Goal: Task Accomplishment & Management: Complete application form

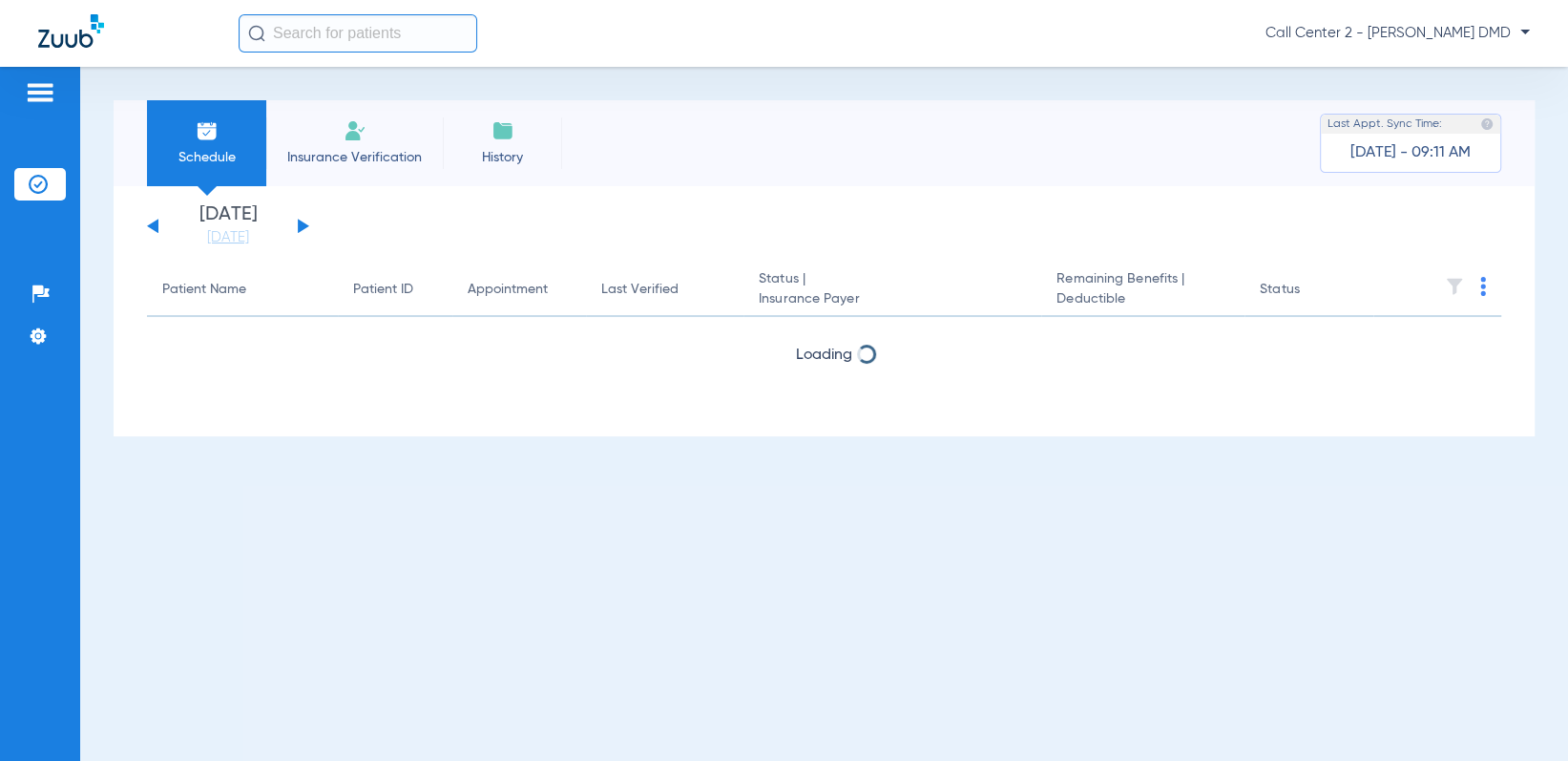
click at [309, 163] on span "Insurance Verification" at bounding box center [354, 157] width 148 height 19
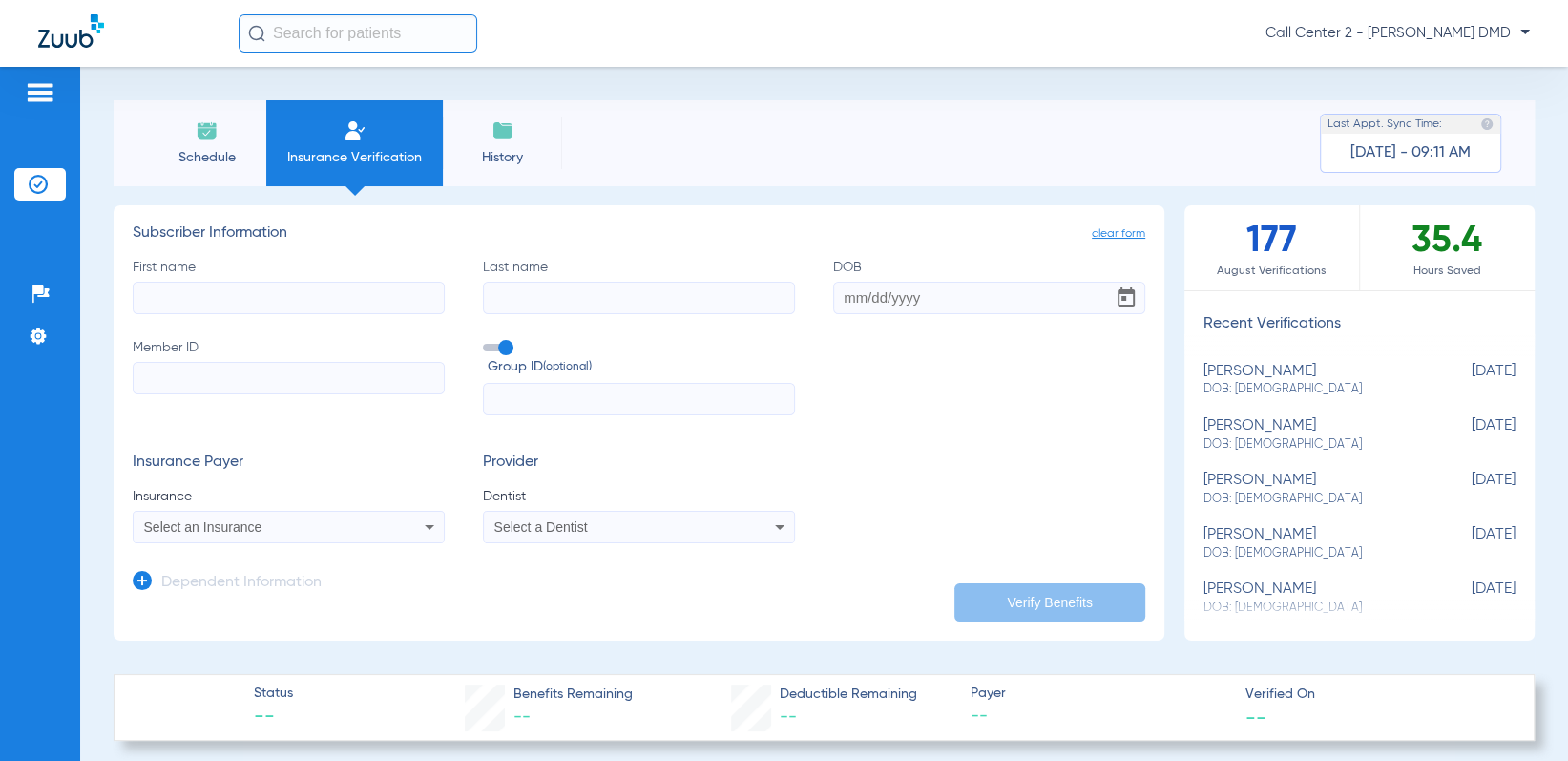
click at [299, 310] on input "First name" at bounding box center [288, 298] width 312 height 33
drag, startPoint x: 489, startPoint y: 288, endPoint x: 516, endPoint y: 295, distance: 27.9
click at [490, 288] on input "Last name" at bounding box center [638, 298] width 312 height 33
type input "A"
type input "Hall"
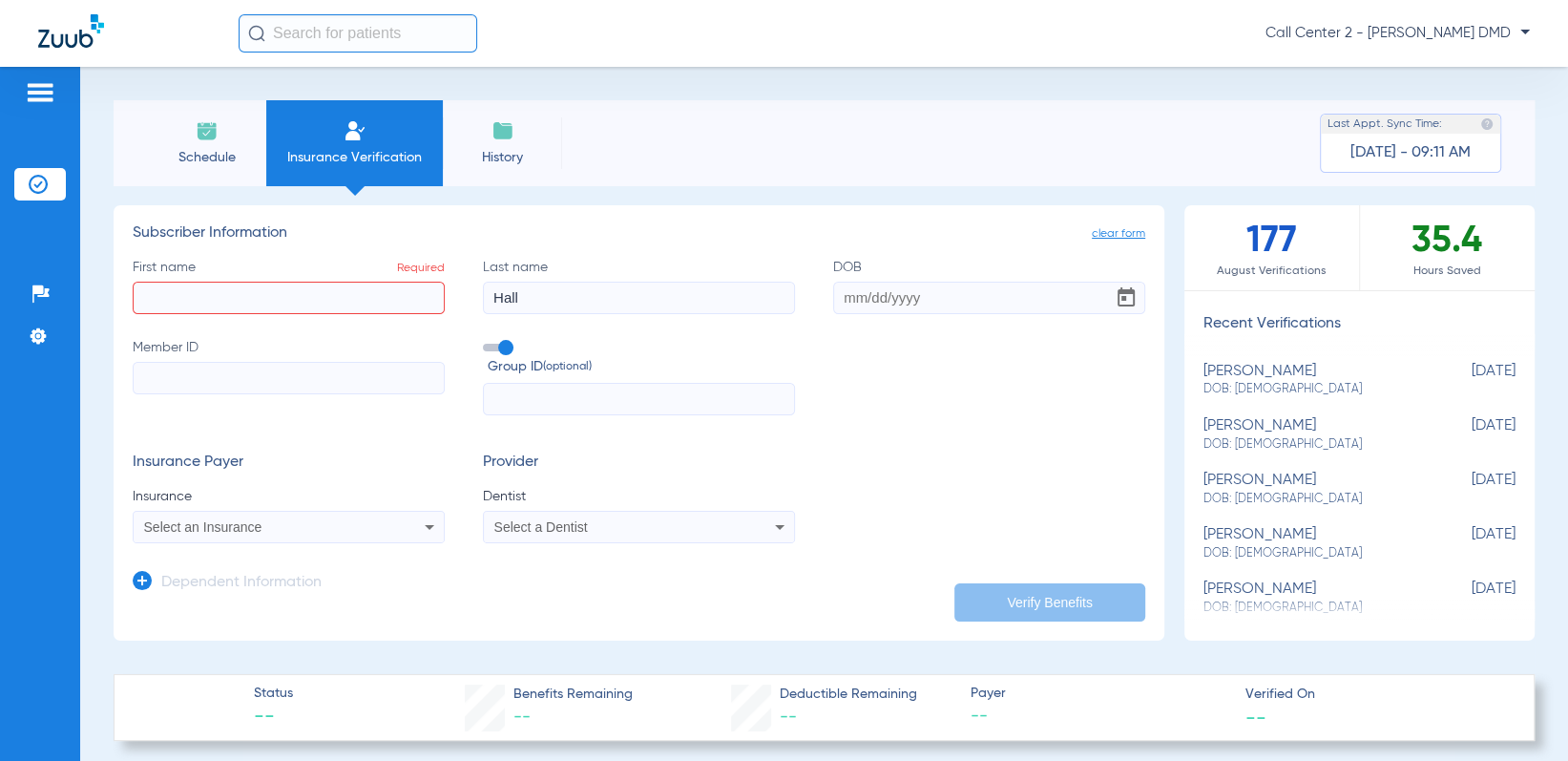
click at [167, 298] on input "First name Required" at bounding box center [288, 298] width 312 height 33
type input "[PERSON_NAME]"
click at [839, 296] on input "DOB" at bounding box center [989, 298] width 312 height 33
click at [837, 293] on input "DOB Required" at bounding box center [989, 298] width 312 height 33
type input "[DATE]"
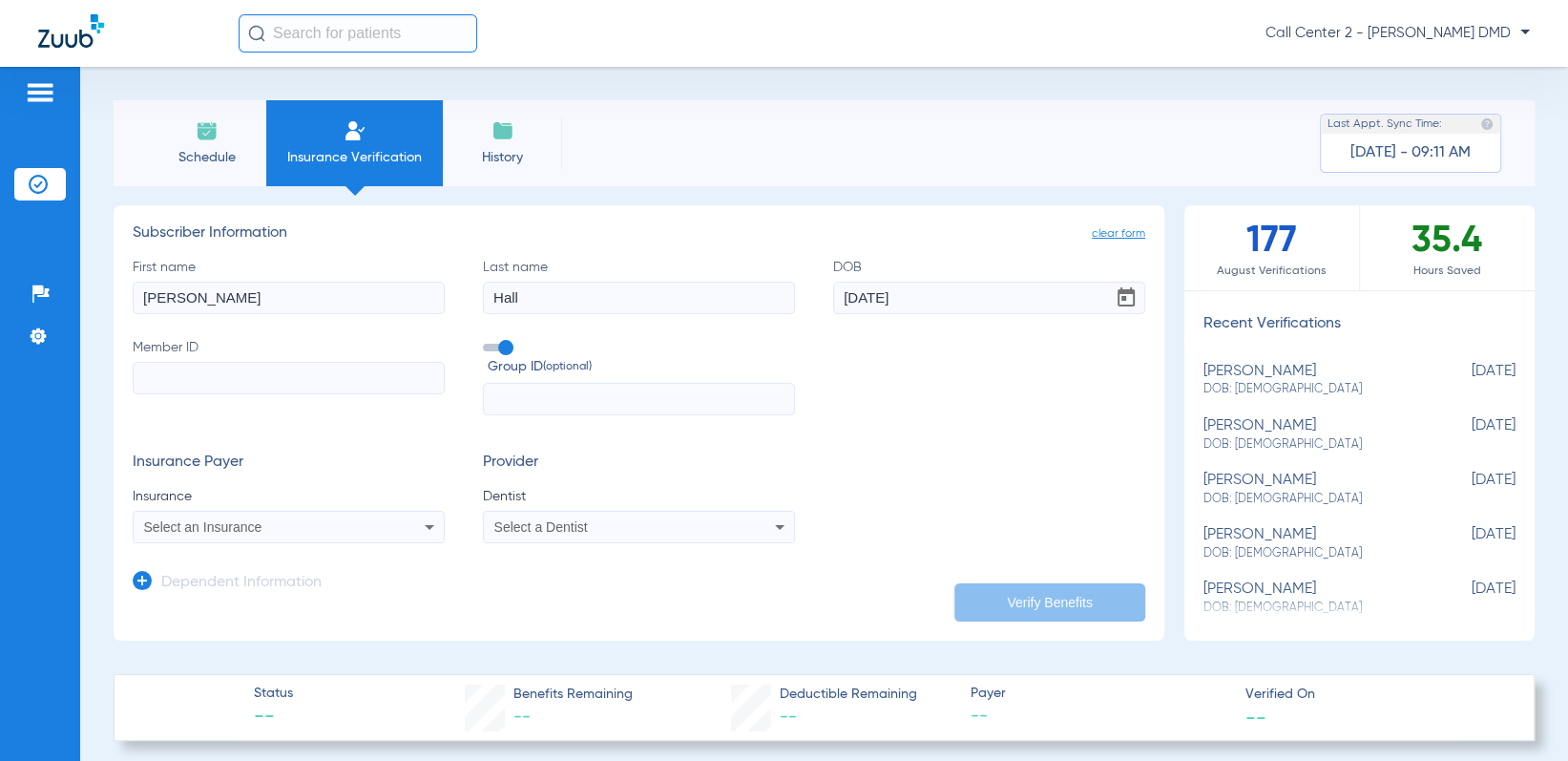
click at [342, 365] on input "Member ID" at bounding box center [288, 378] width 312 height 33
type input "260828019"
click at [363, 521] on div "Select an Insurance" at bounding box center [260, 526] width 232 height 13
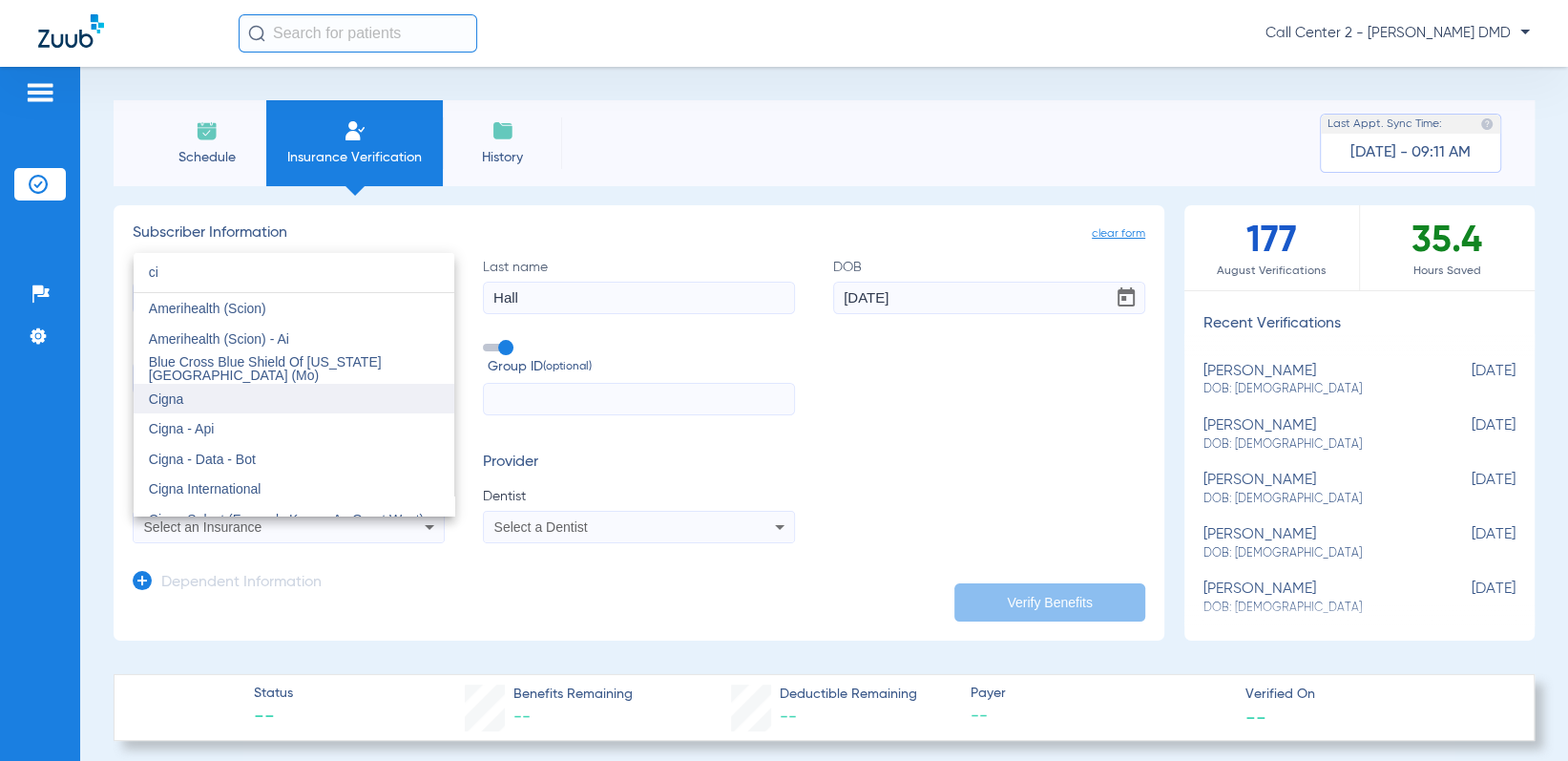
type input "ci"
click at [214, 394] on mat-option "Cigna" at bounding box center [294, 398] width 321 height 31
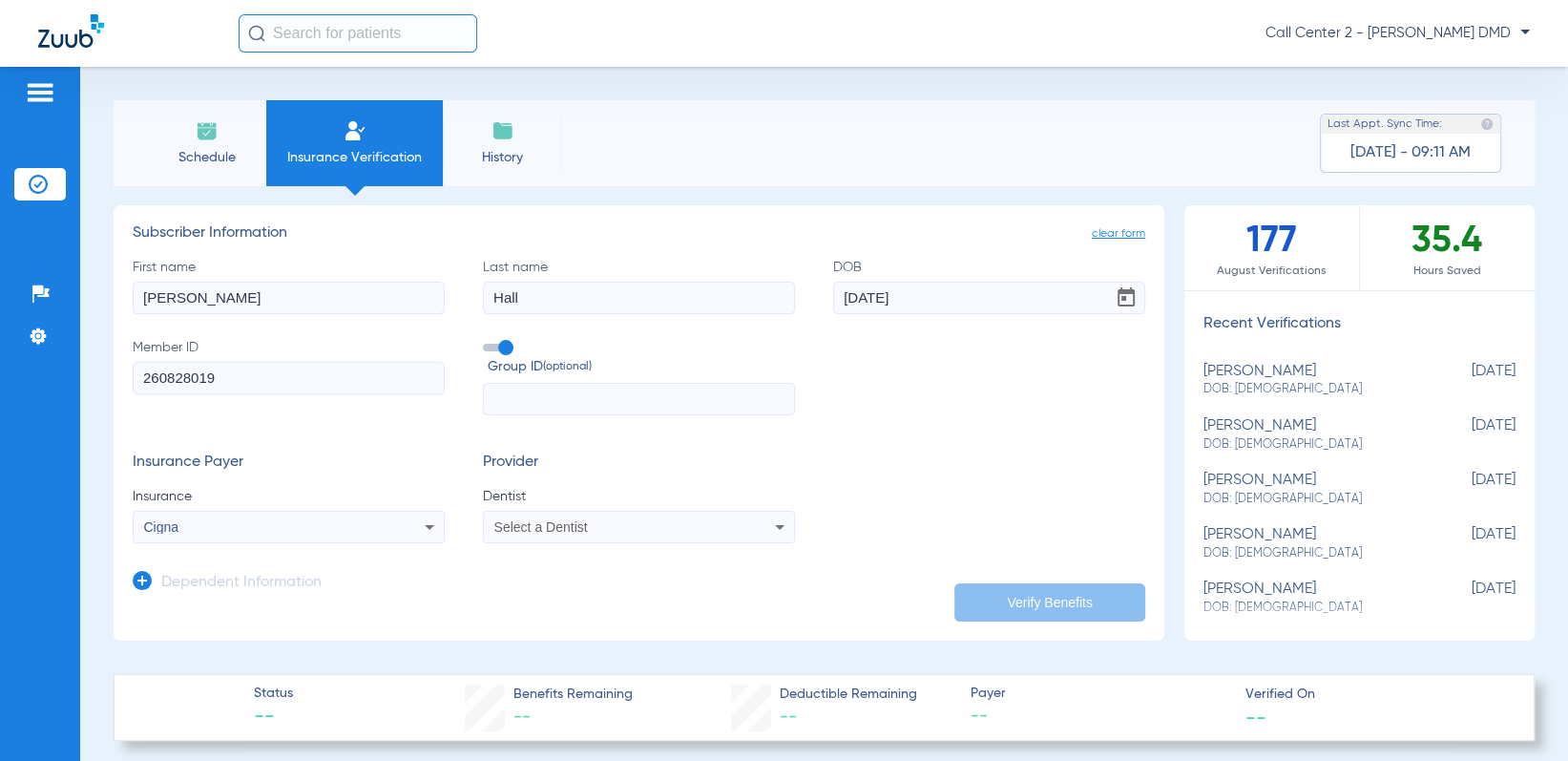
click at [620, 520] on div "Select a Dentist" at bounding box center [609, 526] width 232 height 13
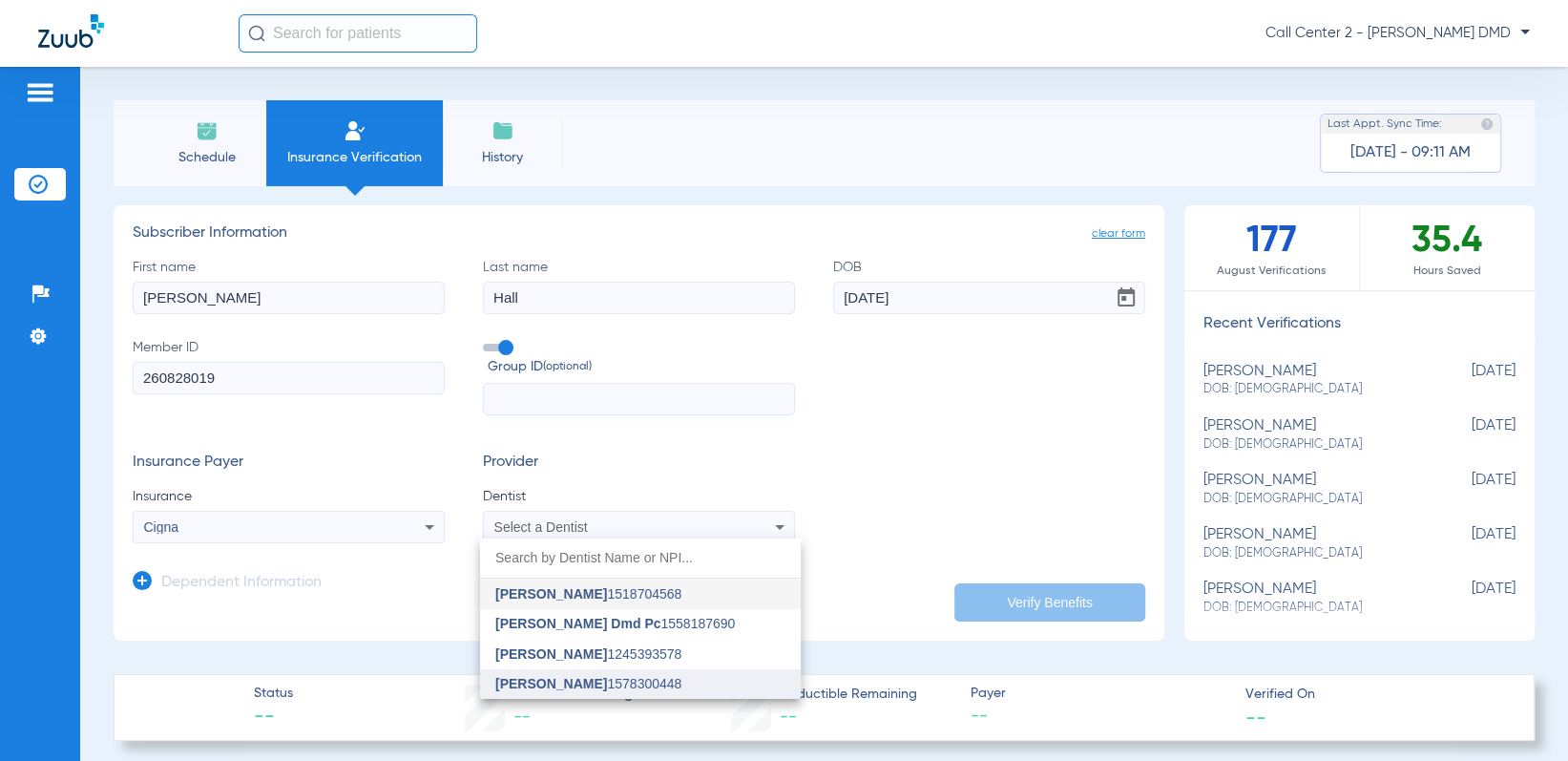
click at [594, 678] on span "[PERSON_NAME]" at bounding box center [551, 683] width 112 height 15
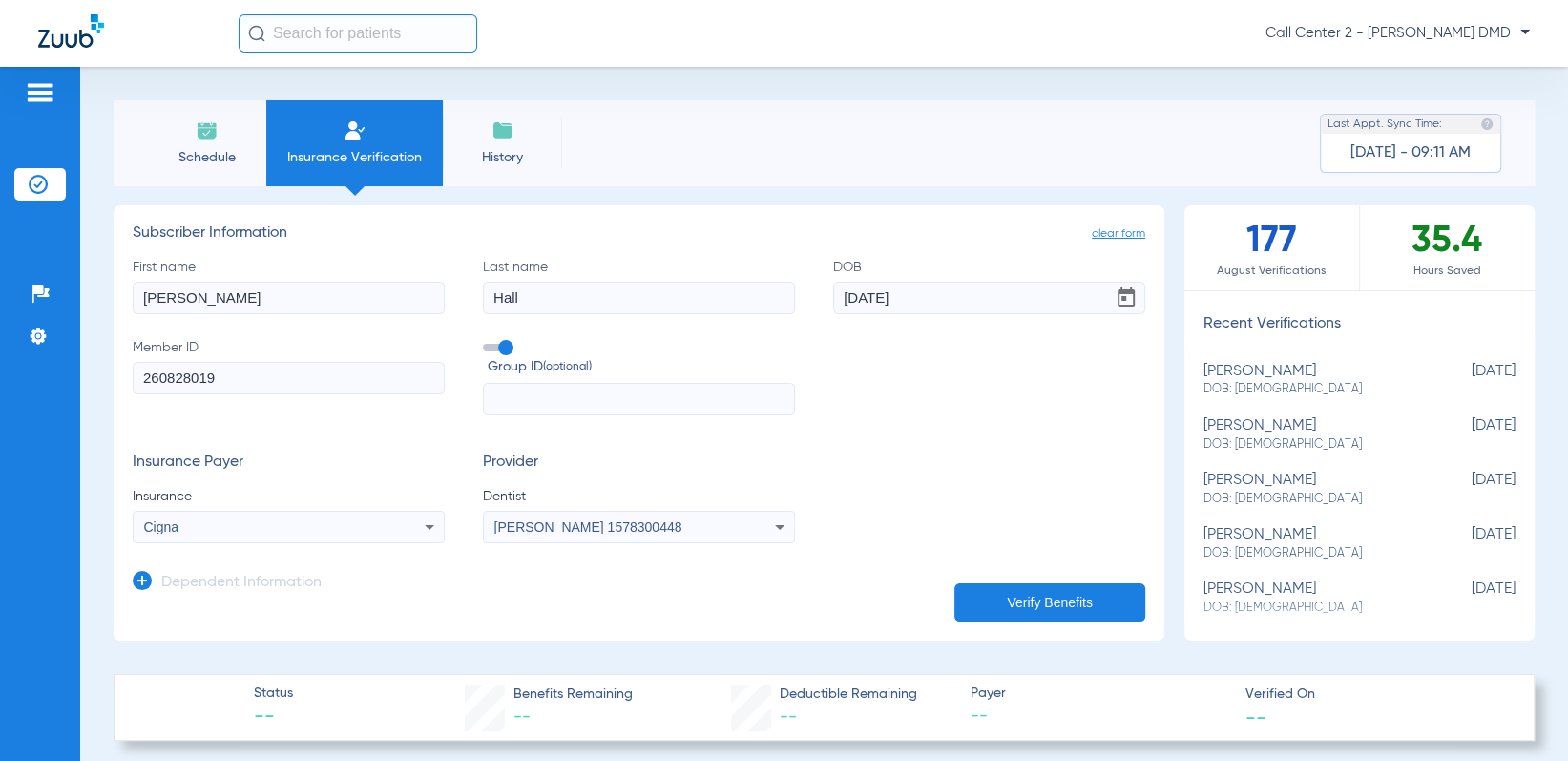
click at [1038, 600] on button "Verify Benefits" at bounding box center [1049, 603] width 191 height 38
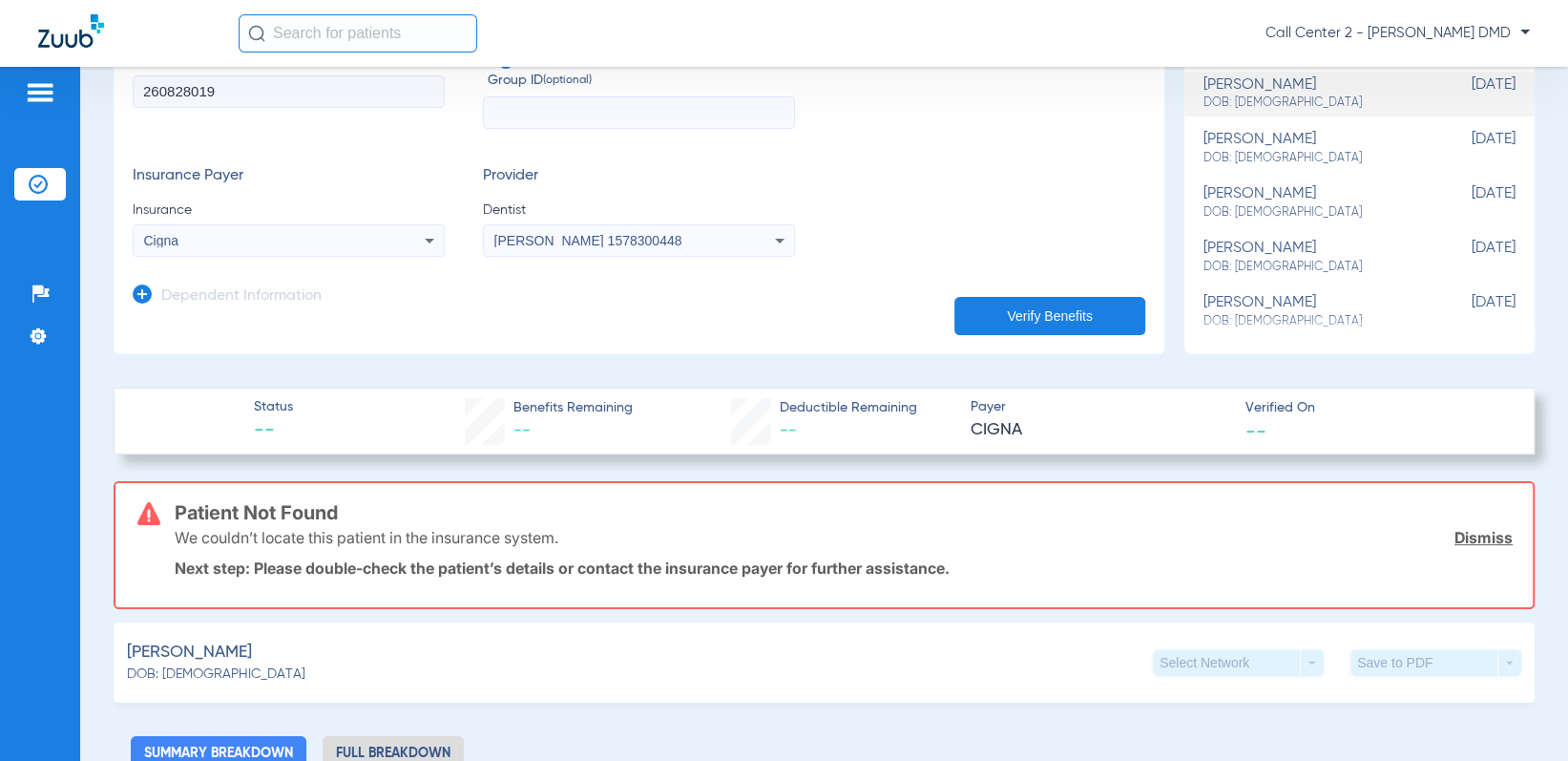
scroll to position [96, 0]
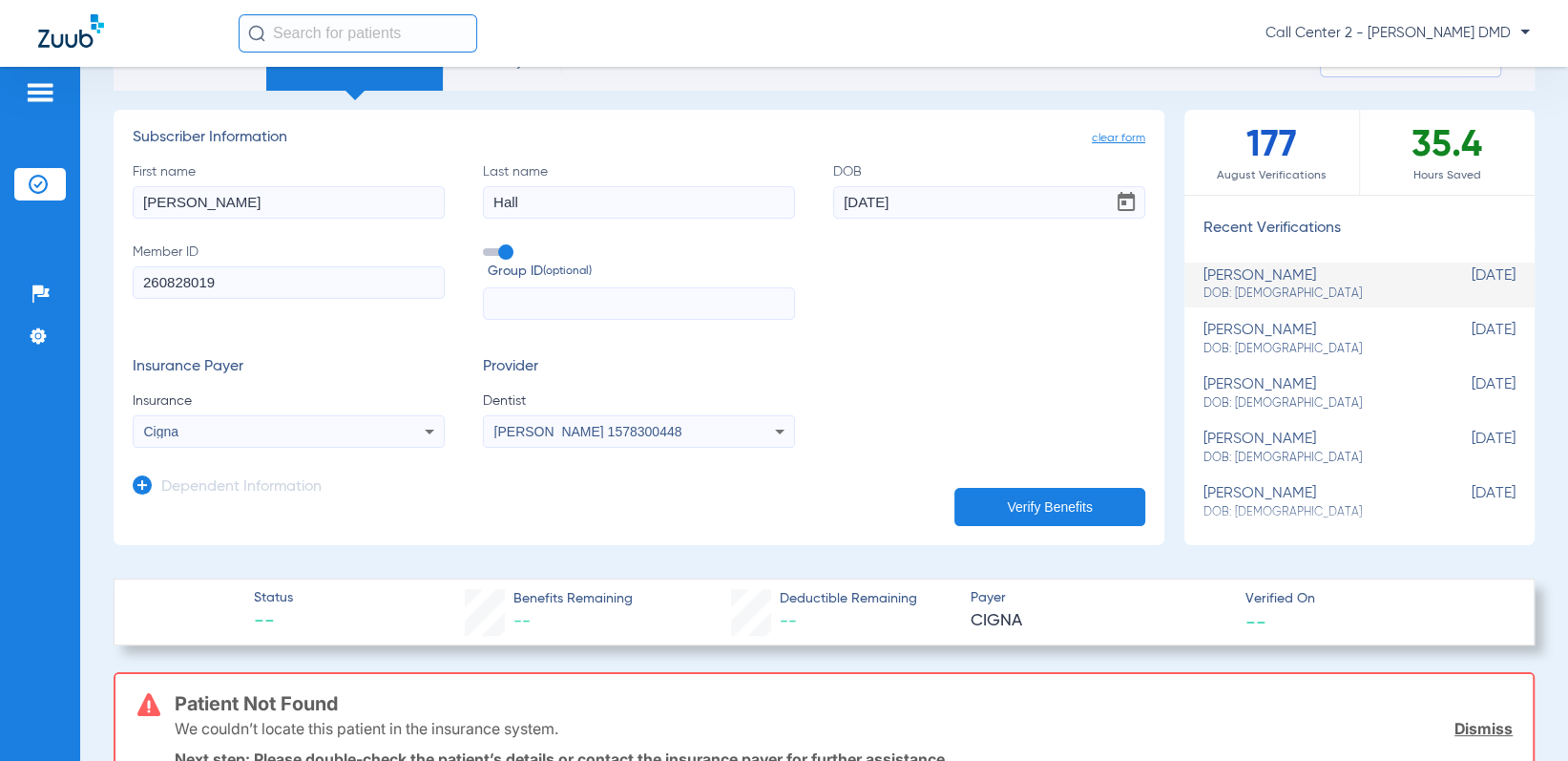
drag, startPoint x: 195, startPoint y: 202, endPoint x: 21, endPoint y: 199, distance: 174.0
click at [21, 199] on div "Patients Insurance Verification Setup Help Center Settings Schedule Insurance V…" at bounding box center [784, 447] width 1568 height 761
type input "[PERSON_NAME]"
click at [594, 436] on span "[PERSON_NAME] 1578300448" at bounding box center [587, 431] width 188 height 15
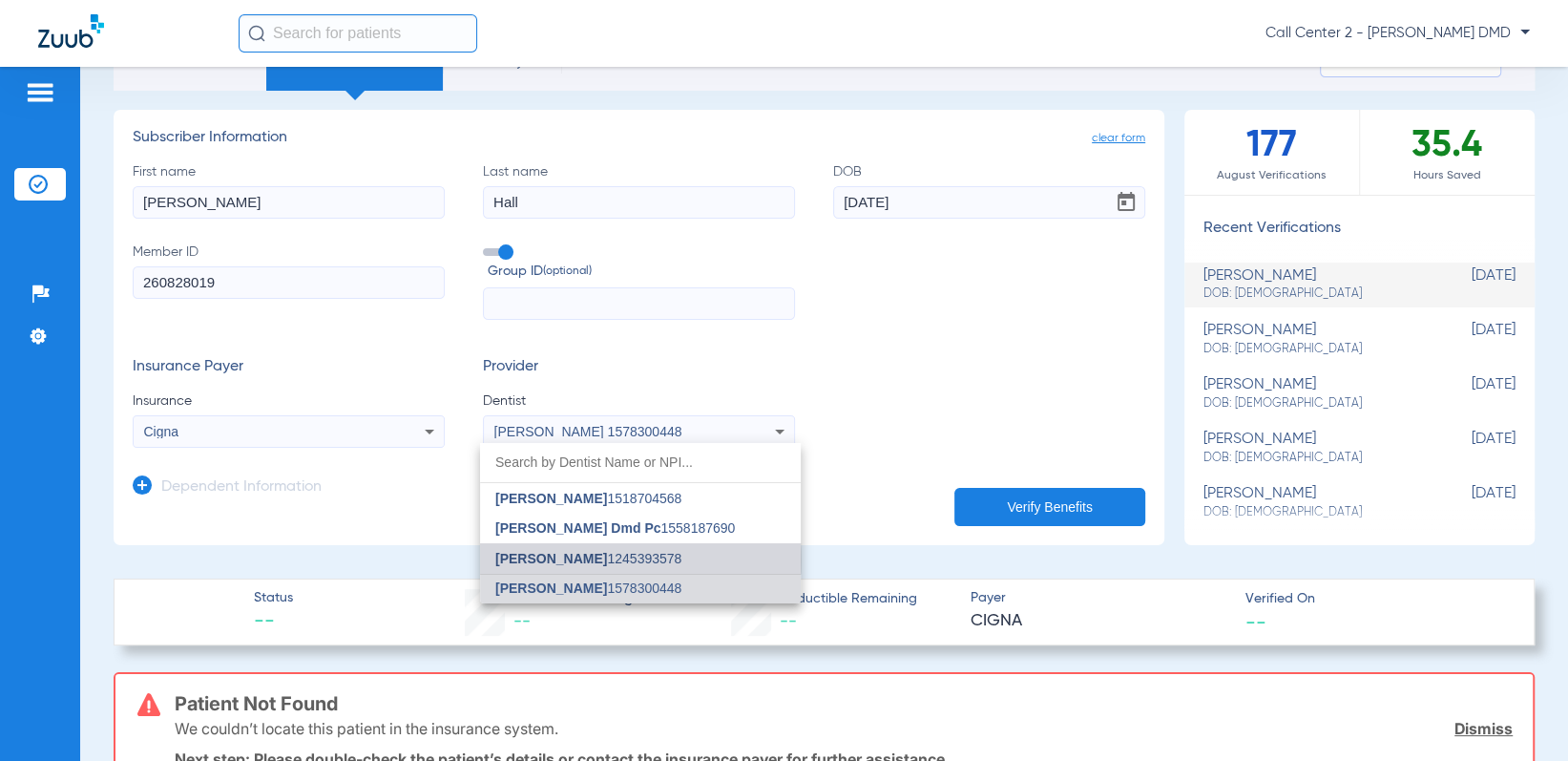
click at [574, 560] on span "[PERSON_NAME] 1245393578" at bounding box center [587, 558] width 186 height 13
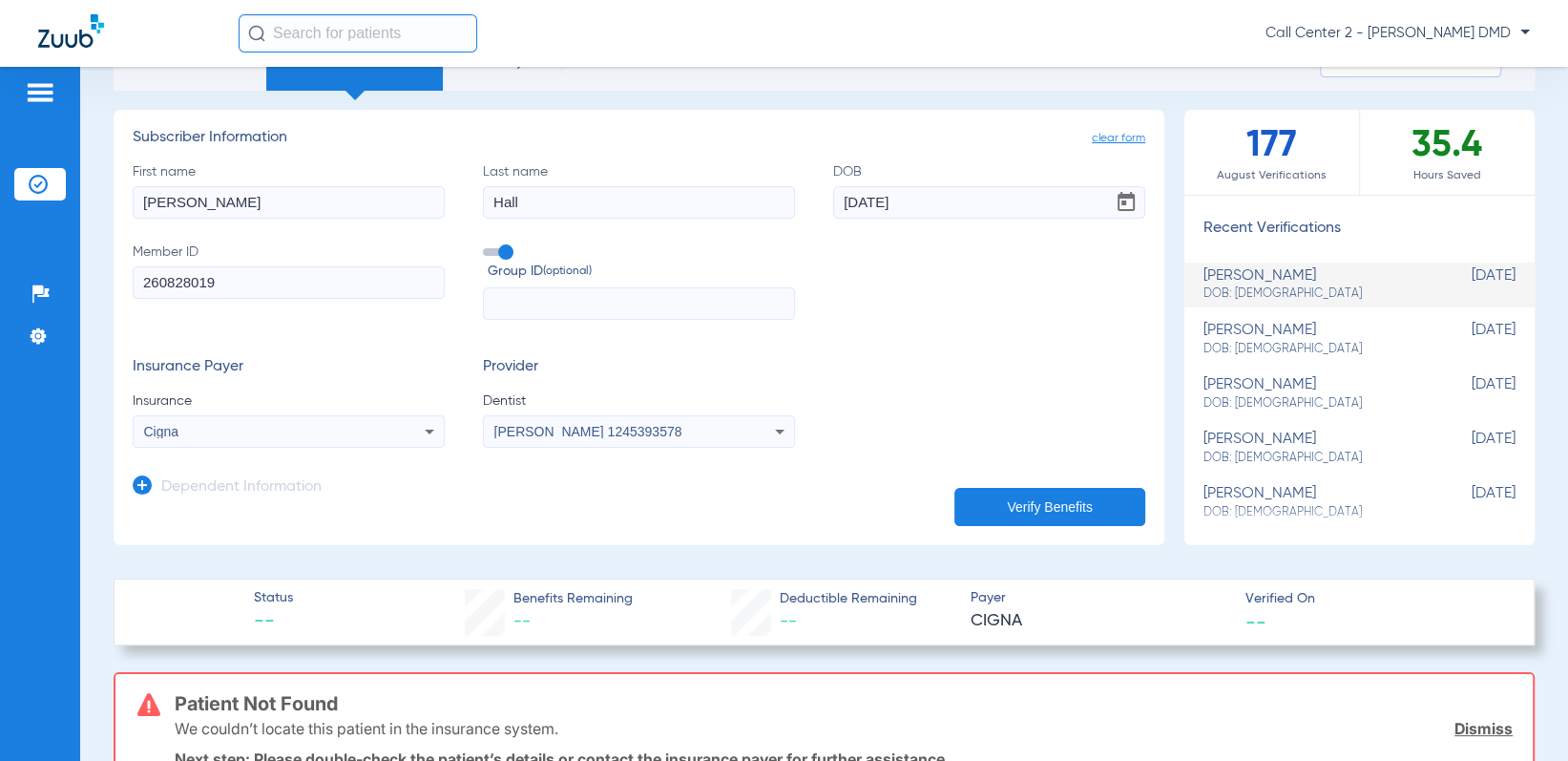
drag, startPoint x: 236, startPoint y: 282, endPoint x: 99, endPoint y: 286, distance: 137.1
click at [99, 286] on div "Schedule Insurance Verification History Last Appt. Sync Time: [DATE] - 09:11 AM…" at bounding box center [824, 413] width 1487 height 694
type input "795370396"
click at [1049, 510] on button "Verify Benefits" at bounding box center [1049, 507] width 191 height 38
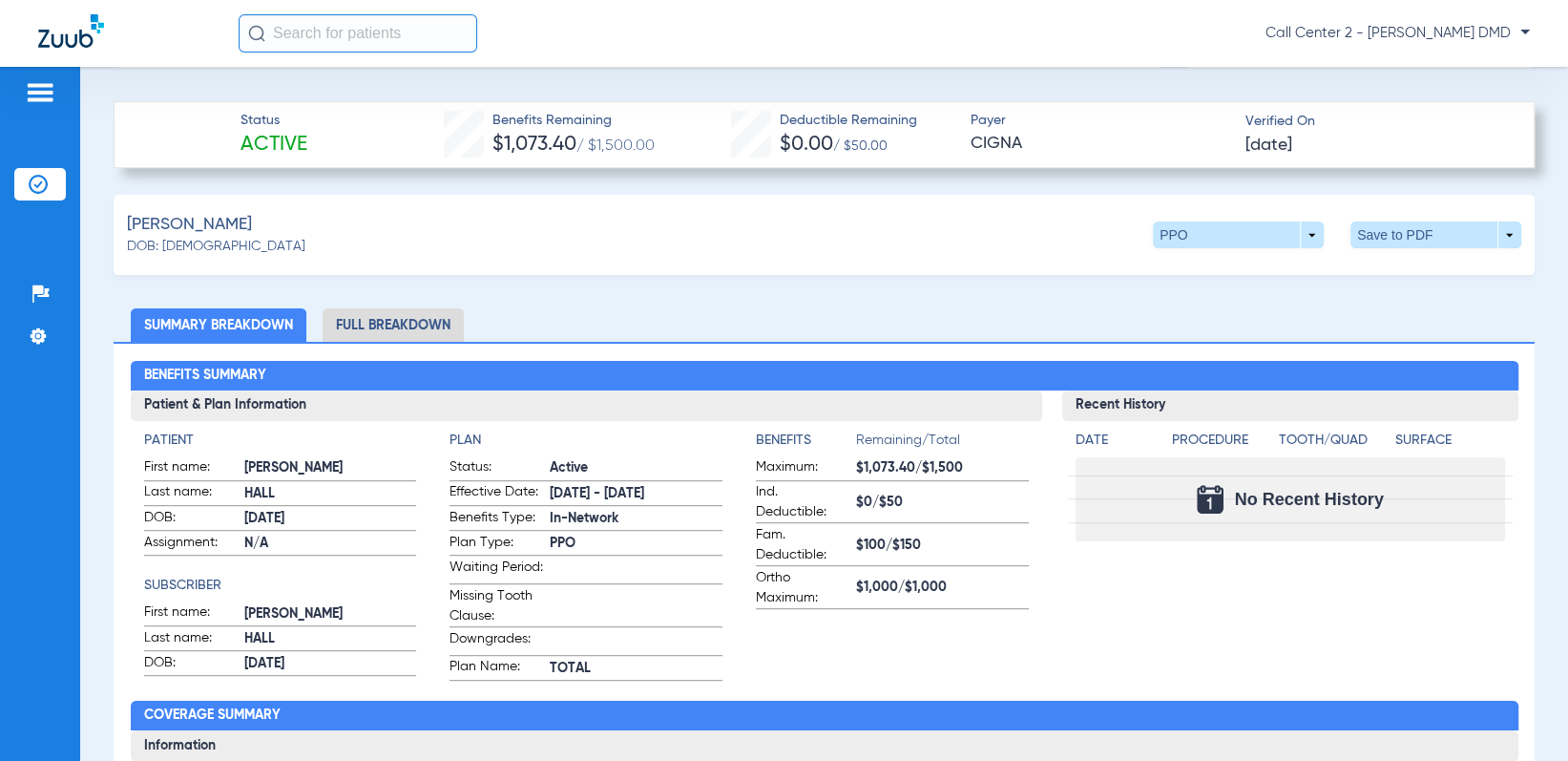
scroll to position [573, 0]
click at [398, 321] on li "Full Breakdown" at bounding box center [393, 326] width 141 height 34
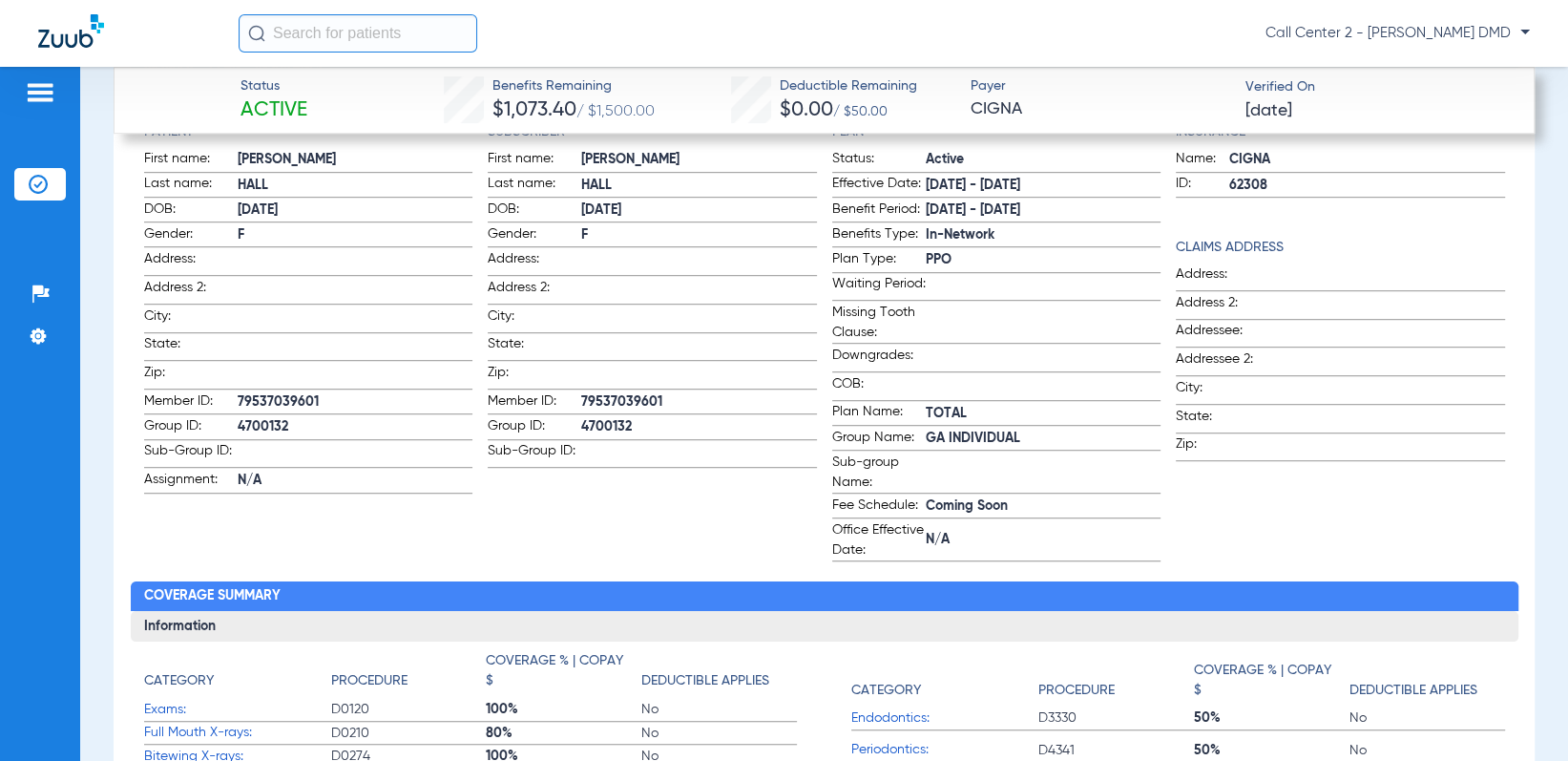
scroll to position [1050, 0]
